Goal: Task Accomplishment & Management: Use online tool/utility

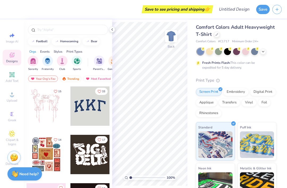
scroll to position [2, 0]
click at [16, 101] on span "Upload" at bounding box center [12, 100] width 11 height 4
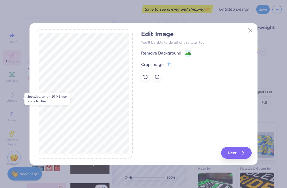
click at [244, 153] on icon "button" at bounding box center [242, 153] width 6 height 6
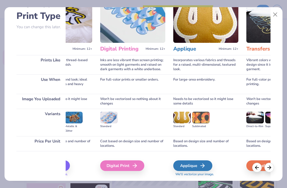
scroll to position [0, 118]
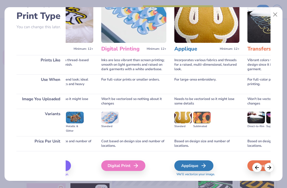
click at [134, 167] on div "Digital Print" at bounding box center [123, 165] width 44 height 11
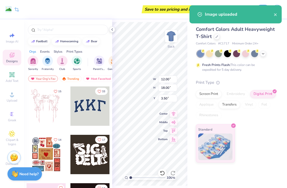
scroll to position [0, 0]
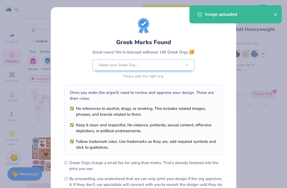
click at [161, 172] on ul "Greek Orgs charge a small fee for using their marks. That’s already factored in…" at bounding box center [143, 174] width 159 height 28
click at [271, 9] on div "Image uploaded" at bounding box center [235, 14] width 92 height 18
click at [275, 14] on icon "close" at bounding box center [276, 14] width 4 height 4
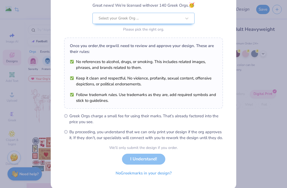
scroll to position [48, 0]
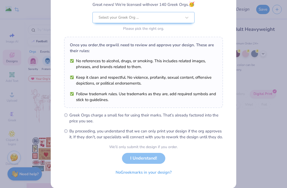
click at [180, 24] on div "Select your Greek Org ... Please pick the right org." at bounding box center [143, 22] width 102 height 20
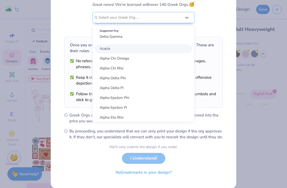
scroll to position [0, 0]
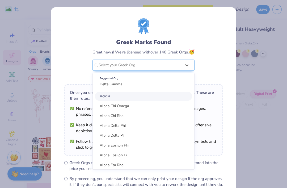
click at [165, 22] on div "Greek Marks Found Great news! We’re licensed with over 140 Greek Orgs. 🥳 option…" at bounding box center [143, 49] width 159 height 62
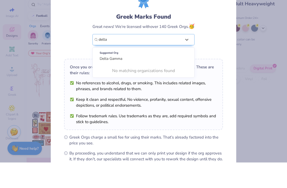
type input "delta"
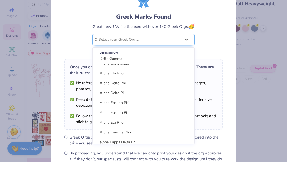
scroll to position [3, 0]
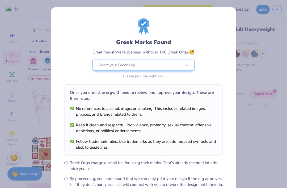
click at [122, 84] on div "Greek Marks Found Great news! We’re licensed with over 140 Greek Orgs. 🥳 Select…" at bounding box center [143, 102] width 159 height 169
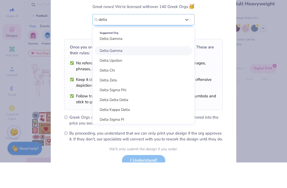
scroll to position [20, 0]
click at [149, 72] on div "Delta Gamma" at bounding box center [143, 76] width 97 height 9
type input "delta"
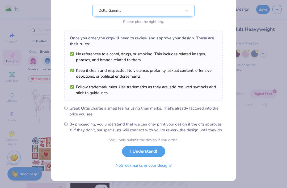
scroll to position [54, 0]
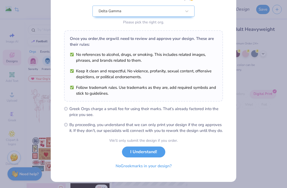
click at [155, 157] on button "I Understand!" at bounding box center [143, 151] width 43 height 11
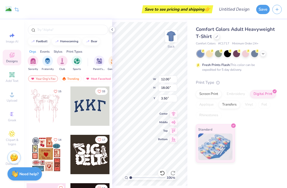
click at [161, 176] on div at bounding box center [162, 173] width 9 height 9
click at [164, 174] on icon at bounding box center [162, 172] width 5 height 5
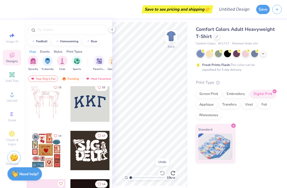
scroll to position [4, 0]
click at [110, 29] on icon at bounding box center [112, 29] width 4 height 4
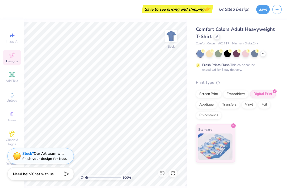
click at [174, 172] on icon at bounding box center [174, 171] width 1 height 1
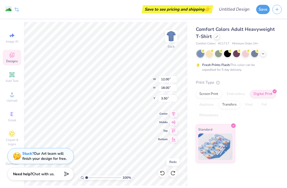
type input "2.26"
click at [168, 36] on img at bounding box center [171, 36] width 11 height 11
click at [173, 40] on img at bounding box center [171, 36] width 11 height 11
click at [162, 172] on icon at bounding box center [162, 172] width 5 height 5
type input "3.50"
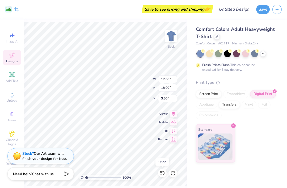
click at [161, 171] on icon at bounding box center [162, 172] width 5 height 5
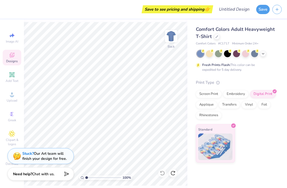
click at [171, 37] on img at bounding box center [171, 36] width 11 height 11
click at [244, 54] on div at bounding box center [245, 53] width 7 height 7
click at [265, 54] on div at bounding box center [263, 54] width 6 height 6
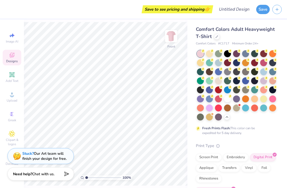
click at [11, 102] on span "Upload" at bounding box center [12, 100] width 11 height 4
click at [9, 97] on icon at bounding box center [12, 94] width 6 height 6
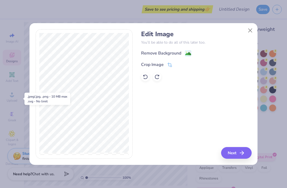
click at [242, 149] on button "Next" at bounding box center [236, 153] width 31 height 12
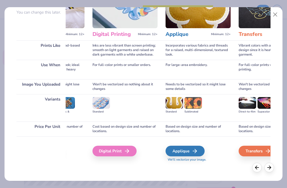
scroll to position [50, 0]
click at [123, 147] on div "Digital Print" at bounding box center [114, 151] width 44 height 11
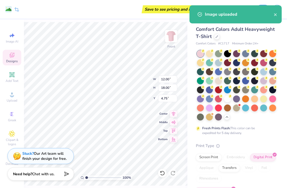
type input "0.50"
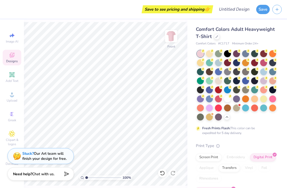
click at [164, 174] on icon at bounding box center [162, 172] width 5 height 5
type input "0.50"
